Goal: Entertainment & Leisure: Consume media (video, audio)

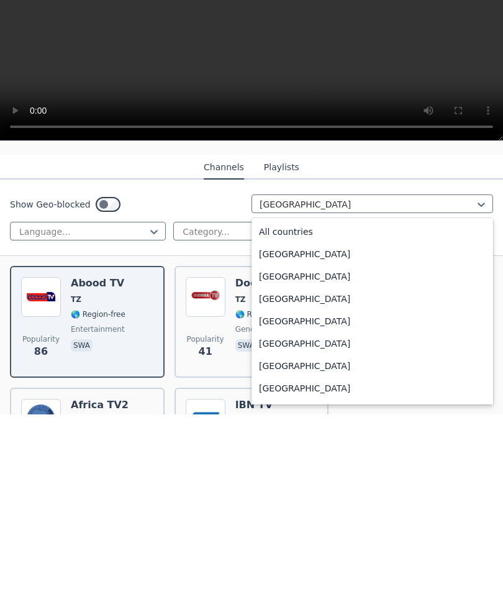
click at [292, 413] on div "All countries" at bounding box center [373, 424] width 242 height 22
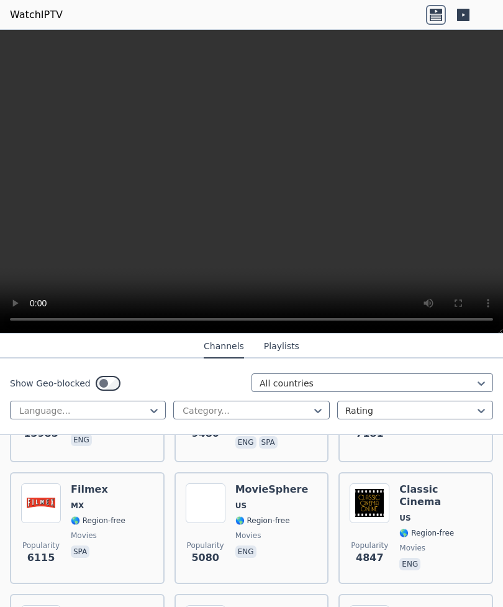
scroll to position [232, 0]
click at [408, 514] on span "US" at bounding box center [405, 519] width 11 height 10
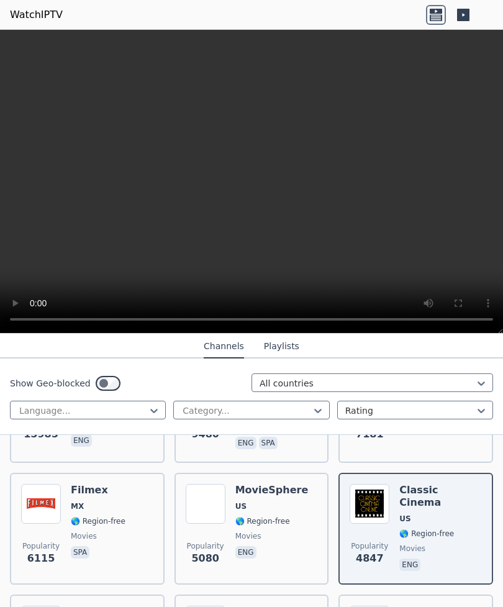
click at [103, 503] on span "MX" at bounding box center [98, 506] width 55 height 10
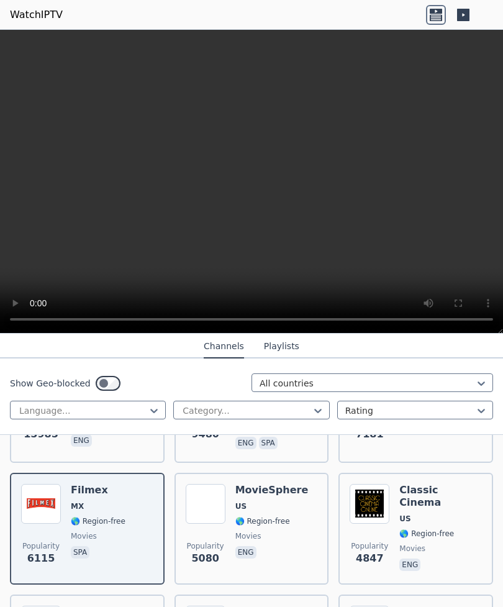
click at [291, 519] on span "🌎 Region-free" at bounding box center [271, 521] width 73 height 10
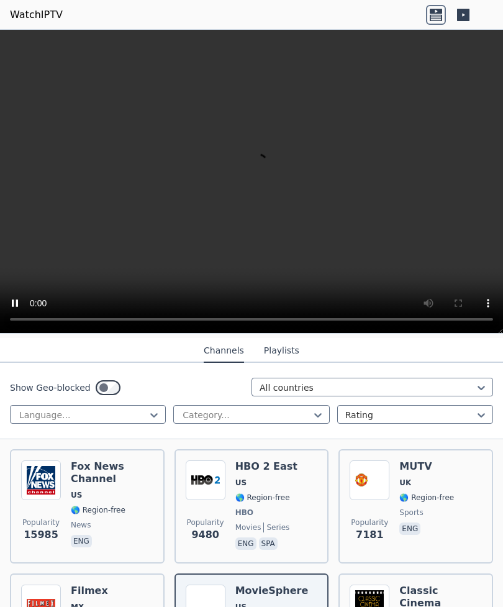
scroll to position [128, 0]
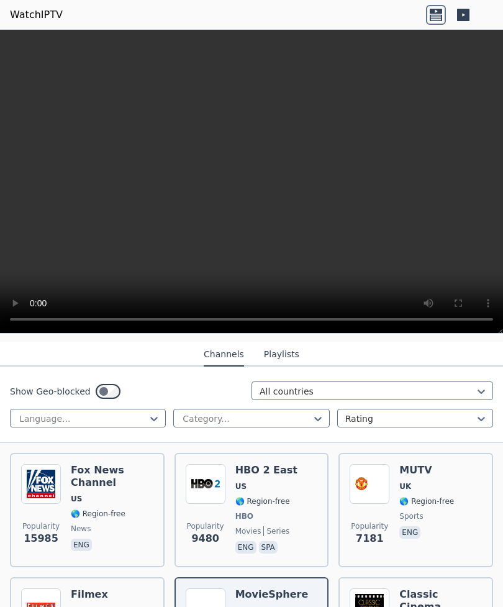
click at [287, 478] on div "HBO 2 East US 🌎 Region-free HBO movies series eng spa" at bounding box center [266, 510] width 62 height 92
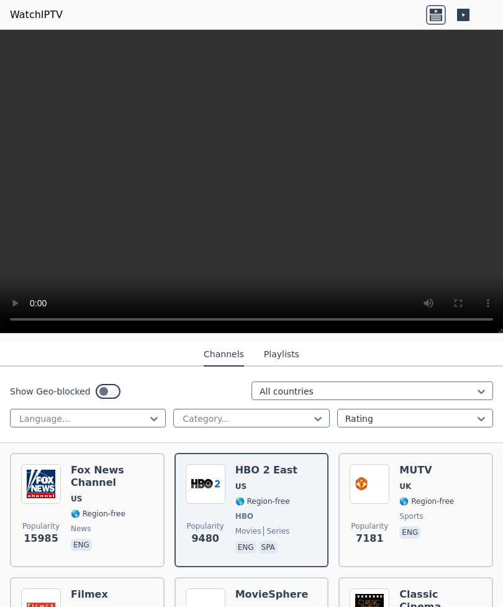
click at [408, 497] on span "🌎 Region-free" at bounding box center [427, 501] width 55 height 10
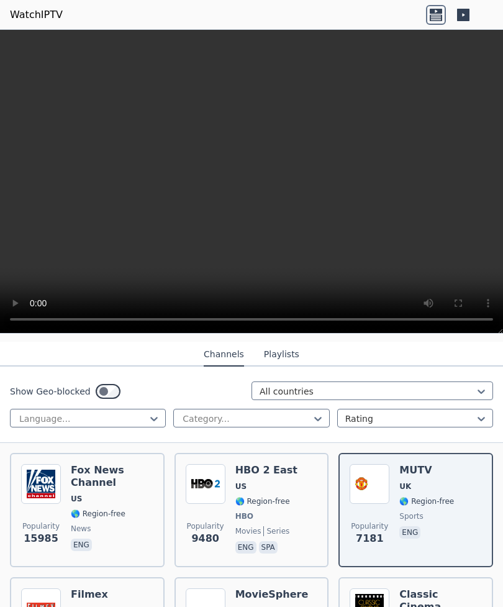
click at [111, 505] on div "Fox News Channel US 🌎 Region-free news eng" at bounding box center [112, 510] width 83 height 92
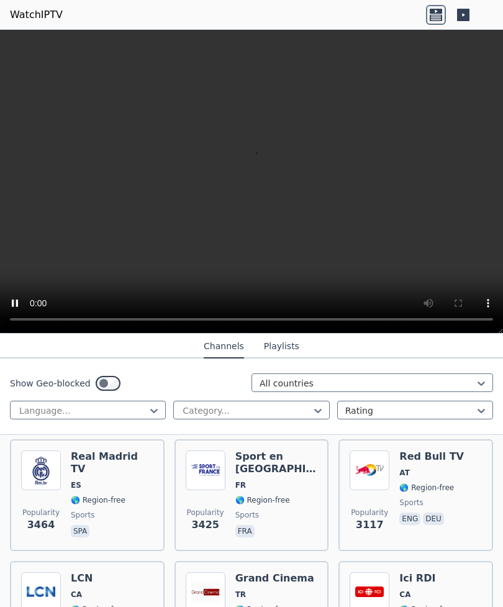
scroll to position [501, 0]
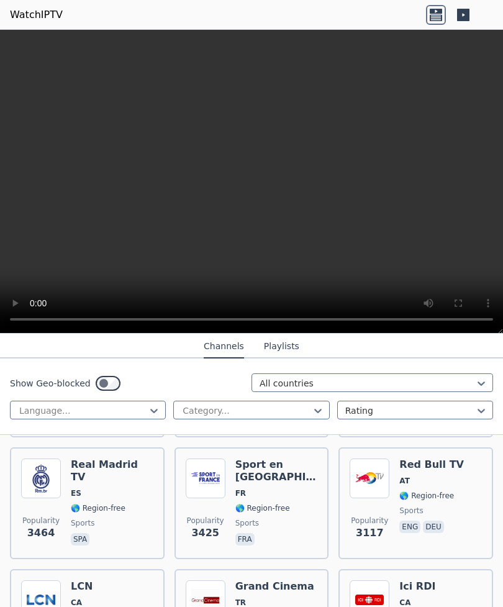
click at [119, 518] on span "sports" at bounding box center [112, 523] width 83 height 10
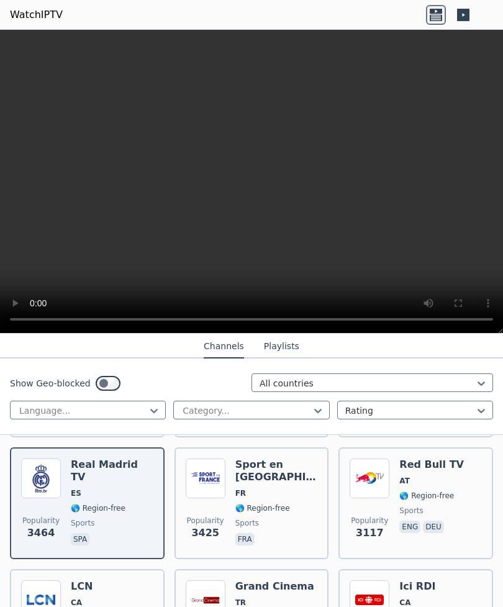
click at [288, 503] on span "🌎 Region-free" at bounding box center [262, 508] width 55 height 10
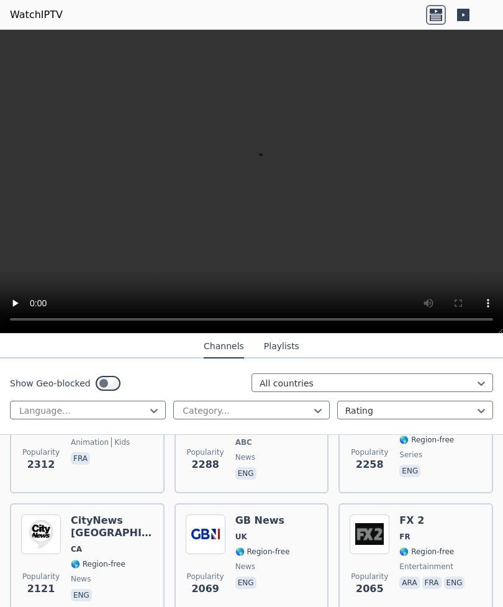
scroll to position [1056, 0]
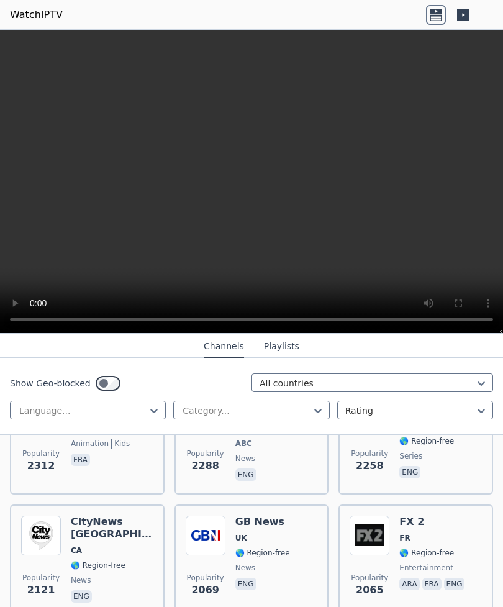
click at [260, 542] on span "UK" at bounding box center [262, 538] width 55 height 10
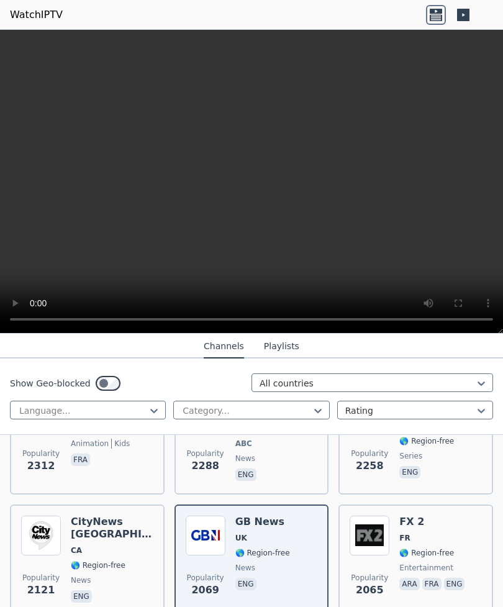
click at [253, 185] on video at bounding box center [251, 182] width 503 height 304
click at [252, 188] on video at bounding box center [251, 182] width 503 height 304
click at [468, 16] on icon at bounding box center [463, 15] width 12 height 12
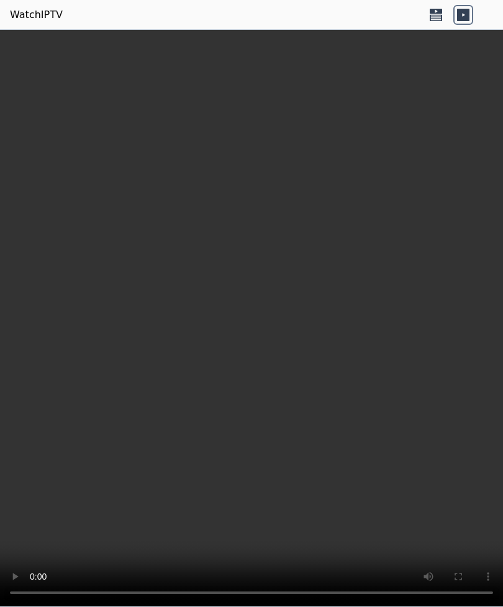
click at [434, 21] on icon at bounding box center [436, 15] width 20 height 20
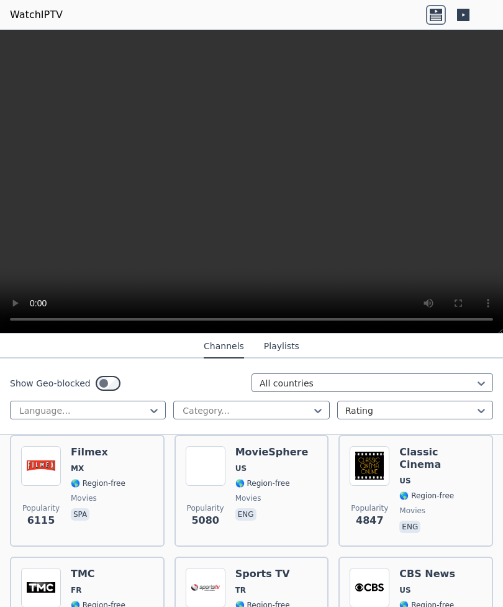
scroll to position [266, 0]
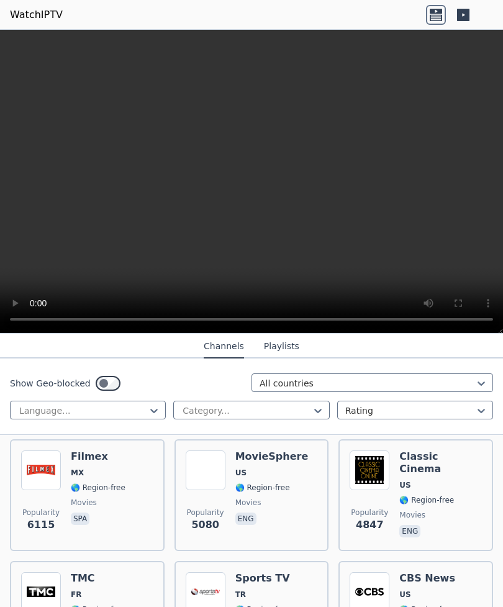
click at [86, 477] on span "MX" at bounding box center [98, 473] width 55 height 10
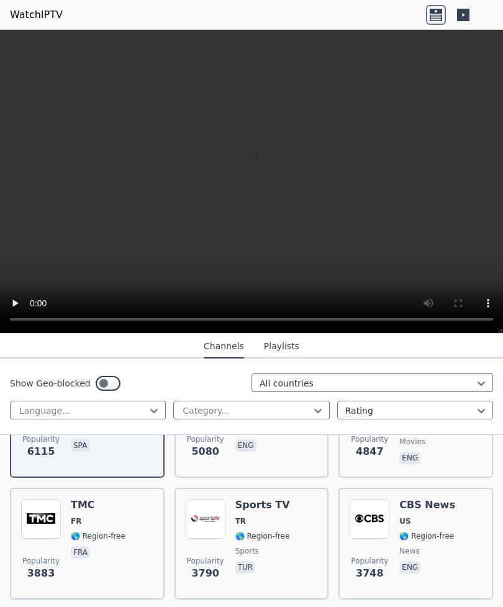
scroll to position [341, 0]
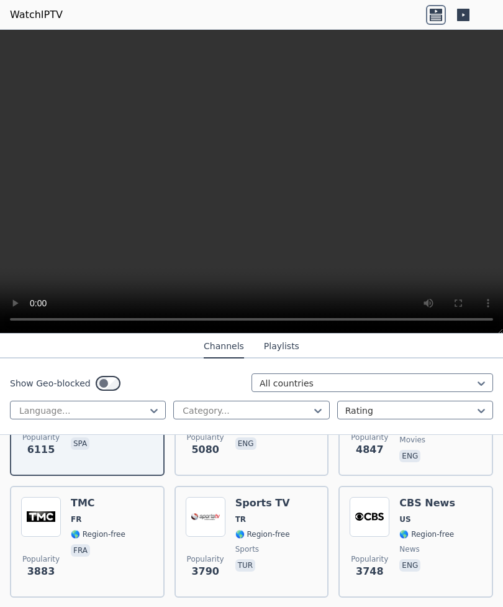
click at [275, 525] on div "Sports TV TR 🌎 Region-free sports tur" at bounding box center [262, 541] width 55 height 89
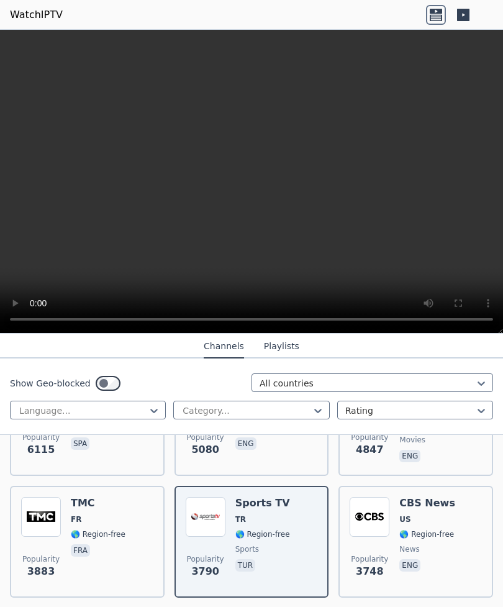
click at [455, 216] on video at bounding box center [251, 182] width 503 height 304
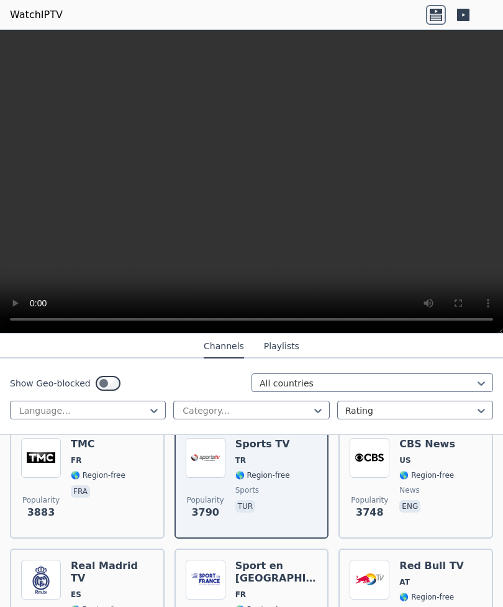
scroll to position [397, 0]
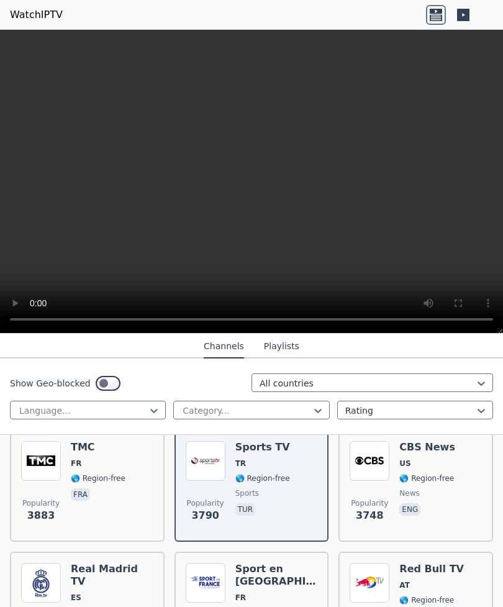
click at [417, 478] on span "🌎 Region-free" at bounding box center [427, 478] width 55 height 10
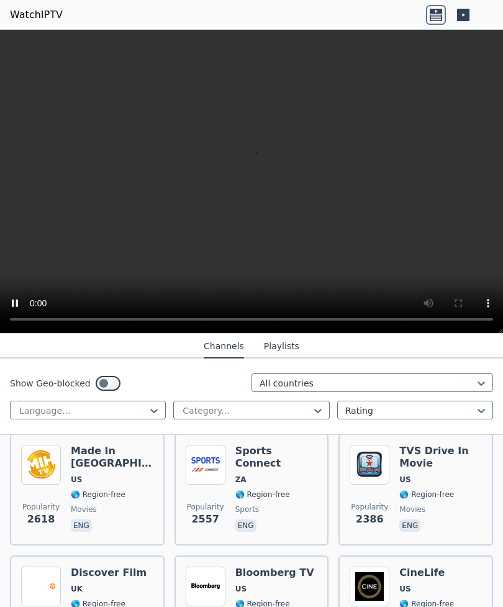
scroll to position [757, 0]
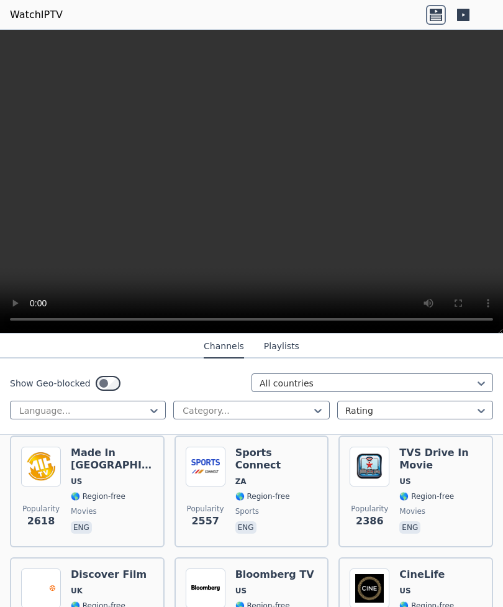
click at [46, 485] on img at bounding box center [41, 467] width 40 height 40
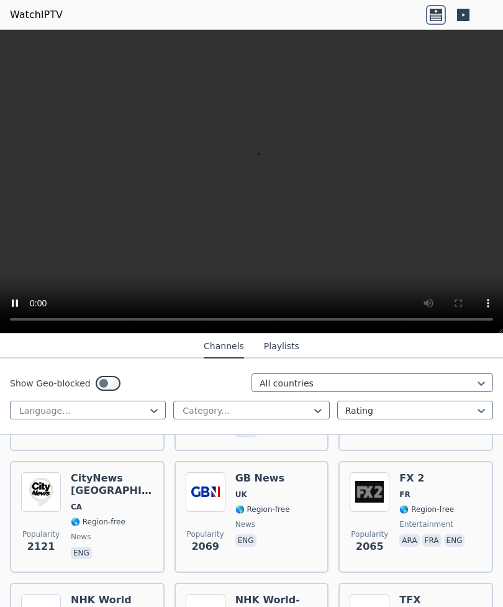
scroll to position [1094, 0]
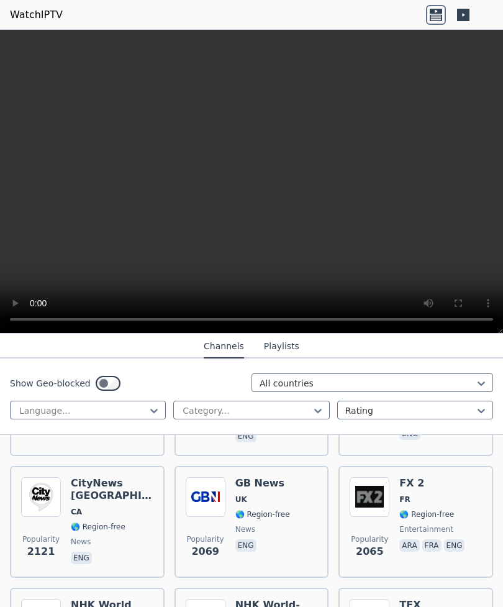
click at [449, 198] on video at bounding box center [251, 182] width 503 height 304
click at [498, 326] on video at bounding box center [251, 182] width 503 height 304
click at [496, 317] on video at bounding box center [251, 182] width 503 height 304
click at [495, 319] on video at bounding box center [251, 182] width 503 height 304
click at [496, 322] on video at bounding box center [251, 182] width 503 height 304
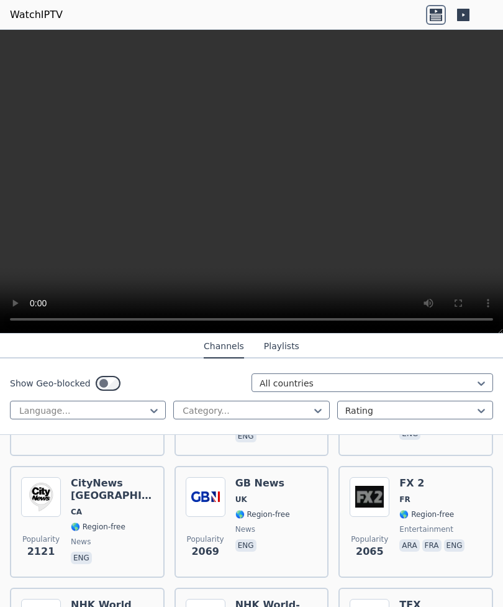
click at [499, 321] on video at bounding box center [251, 182] width 503 height 304
click at [498, 316] on video at bounding box center [251, 182] width 503 height 304
click at [264, 173] on video at bounding box center [251, 182] width 503 height 304
click at [261, 187] on video at bounding box center [251, 182] width 503 height 304
click at [464, 12] on icon at bounding box center [463, 15] width 12 height 12
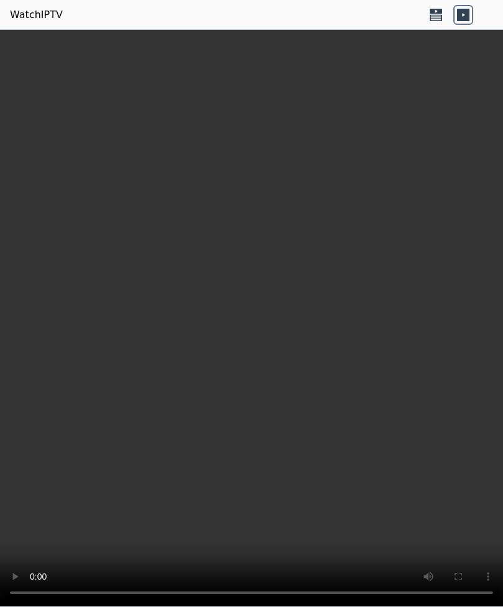
click at [452, 390] on video at bounding box center [251, 318] width 503 height 577
click at [476, 592] on video at bounding box center [251, 318] width 503 height 577
click at [432, 16] on icon at bounding box center [436, 15] width 20 height 20
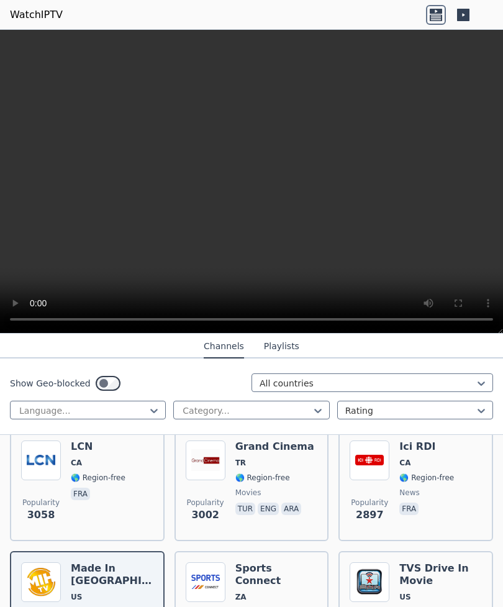
scroll to position [705, 0]
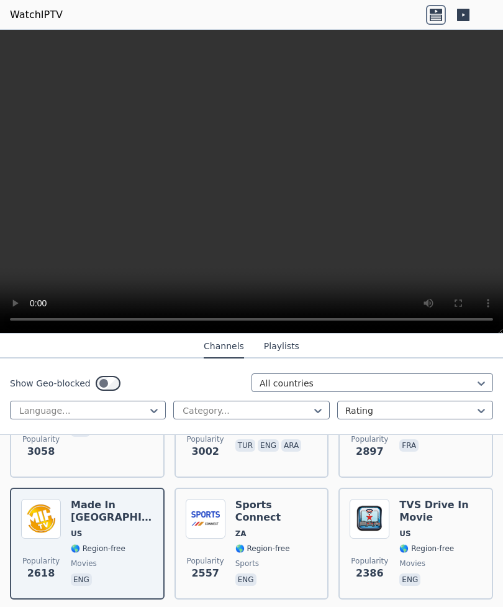
click at [290, 529] on span "ZA" at bounding box center [276, 534] width 83 height 10
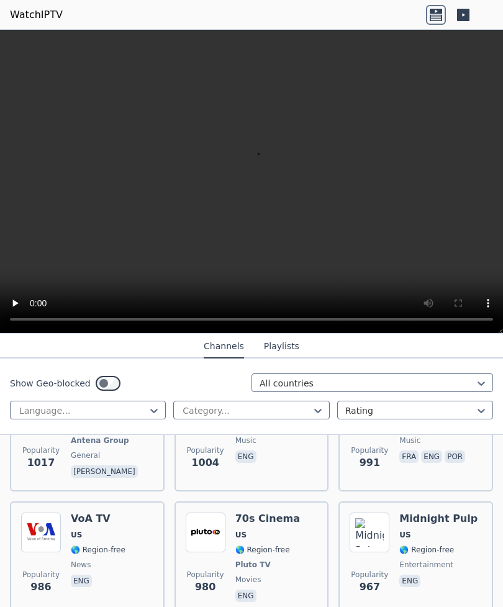
scroll to position [3311, 0]
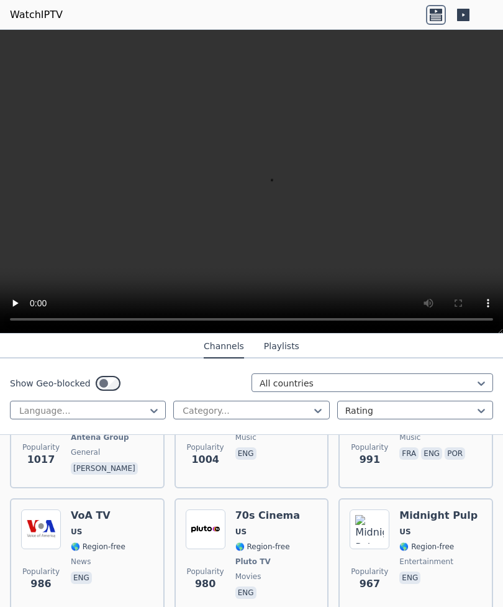
click at [274, 509] on h6 "70s Cinema" at bounding box center [267, 515] width 65 height 12
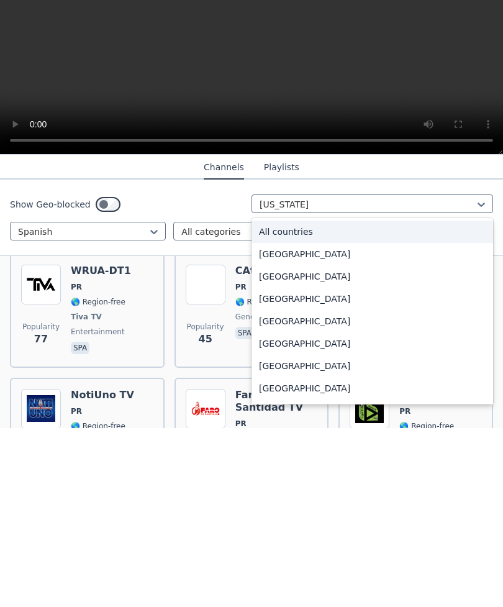
click at [295, 400] on div "All countries" at bounding box center [373, 411] width 242 height 22
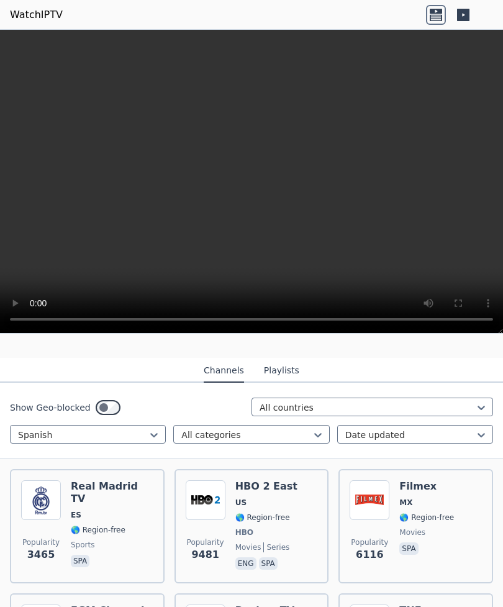
scroll to position [110, 0]
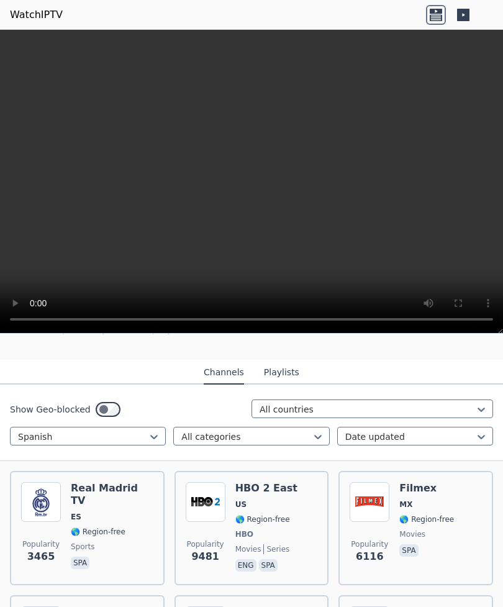
click at [420, 504] on span "MX" at bounding box center [427, 505] width 55 height 10
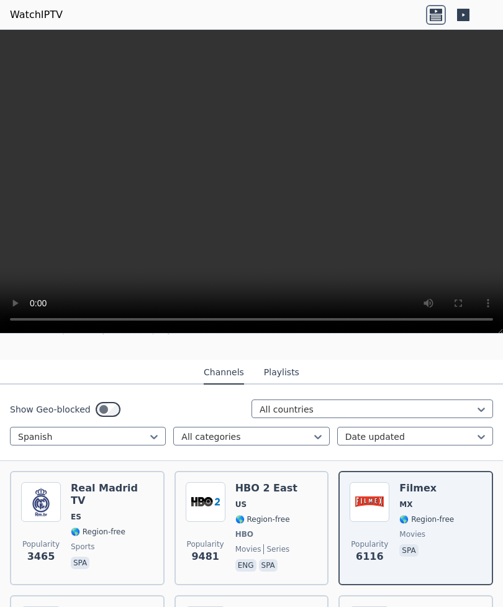
click at [281, 524] on span "🌎 Region-free" at bounding box center [262, 519] width 55 height 10
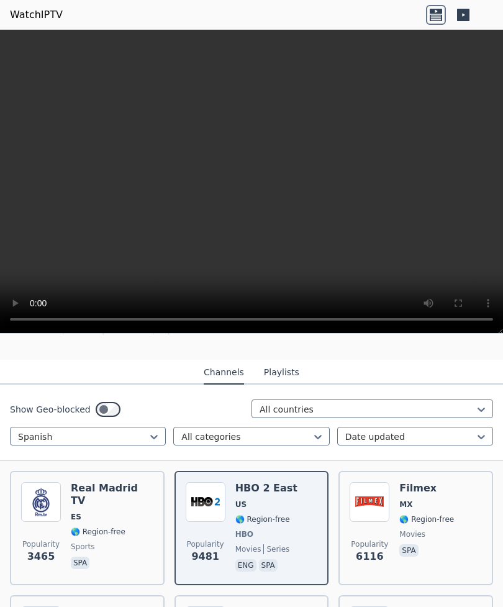
click at [125, 527] on span "🌎 Region-free" at bounding box center [112, 532] width 83 height 10
